Goal: Check status: Check status

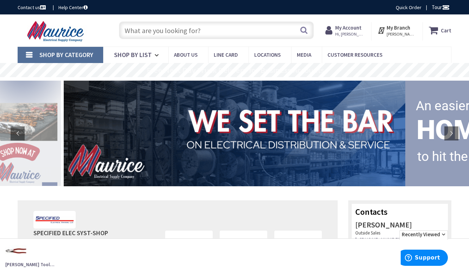
click at [356, 30] on strong "My Account" at bounding box center [348, 27] width 26 height 7
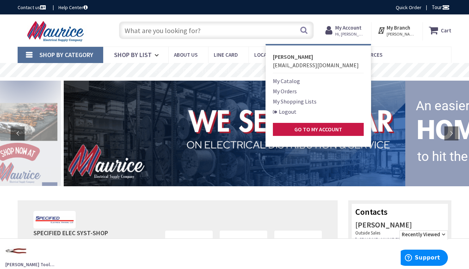
click at [297, 92] on link "My Orders" at bounding box center [285, 91] width 24 height 8
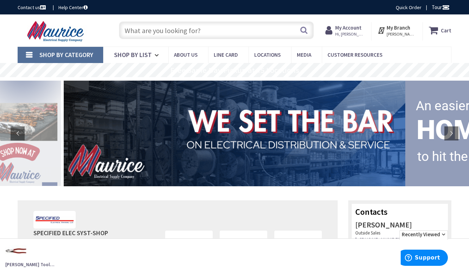
scroll to position [13, 0]
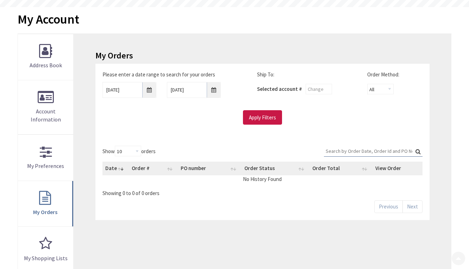
scroll to position [70, 0]
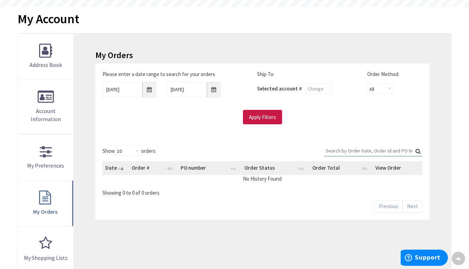
click at [385, 147] on input "Search:" at bounding box center [373, 150] width 99 height 11
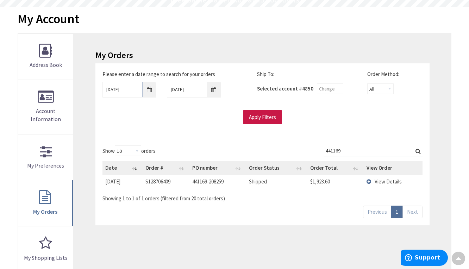
type input "441169"
click at [391, 182] on span "View Details" at bounding box center [388, 181] width 27 height 7
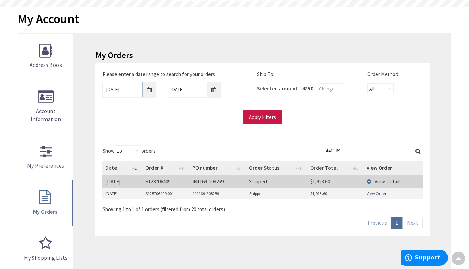
click at [382, 193] on link "View Order" at bounding box center [377, 194] width 20 height 6
